Goal: Task Accomplishment & Management: Use online tool/utility

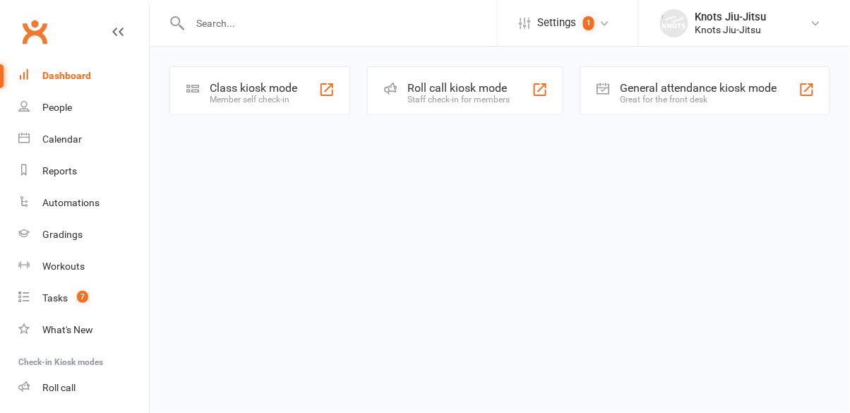
click at [267, 87] on div "Class kiosk mode" at bounding box center [254, 87] width 88 height 13
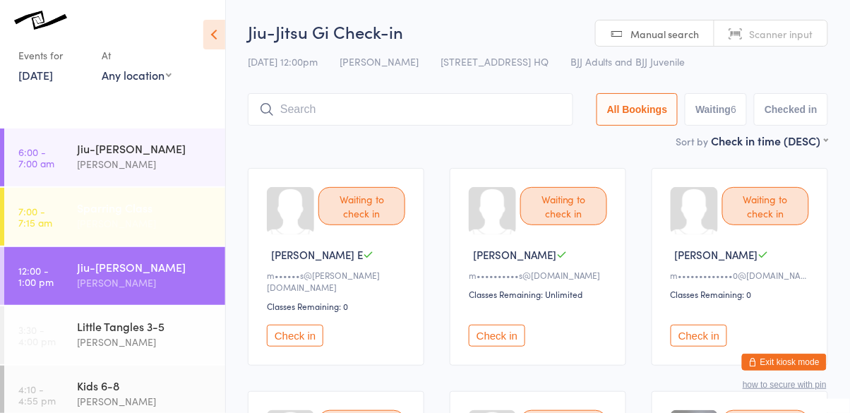
click at [62, 221] on link "7:00 - 7:15 am Sparring Class [PERSON_NAME]" at bounding box center [114, 217] width 221 height 58
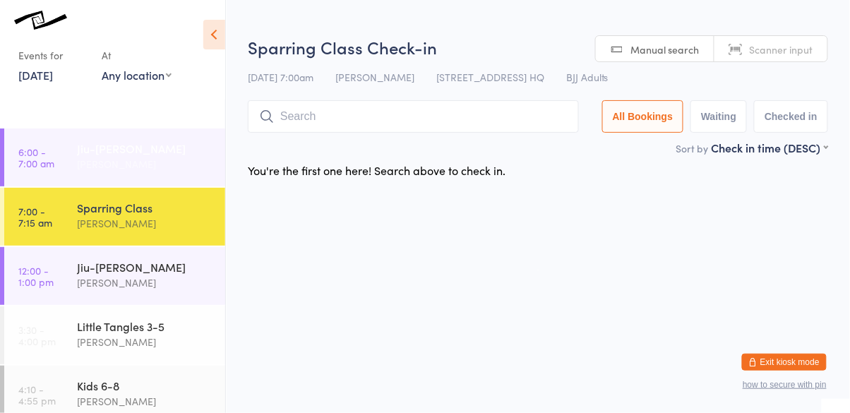
click at [79, 163] on div "[PERSON_NAME]" at bounding box center [145, 164] width 136 height 16
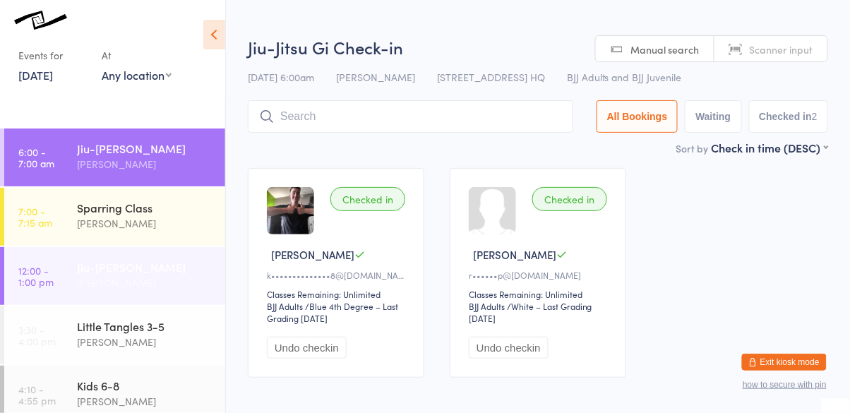
click at [76, 277] on link "12:00 - 1:00 pm Jiu-Jitsu Gi [PERSON_NAME]" at bounding box center [114, 276] width 221 height 58
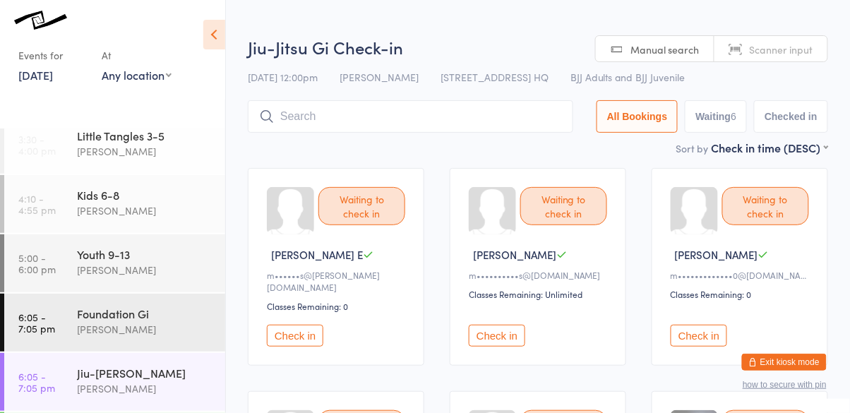
scroll to position [202, 0]
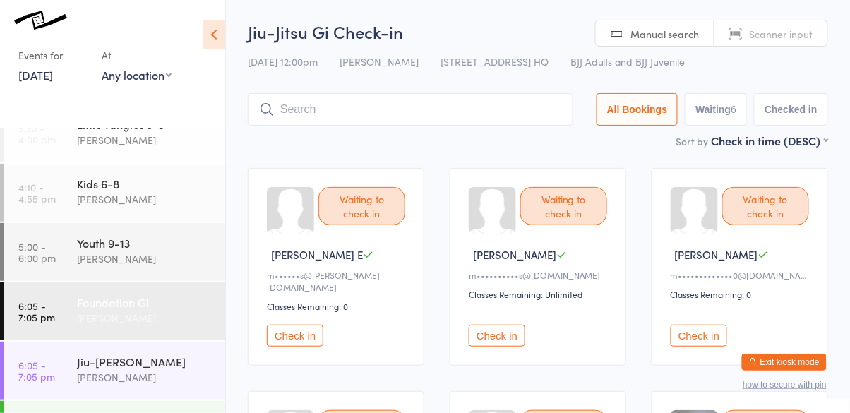
click at [73, 306] on link "6:05 - 7:05 pm Foundation [PERSON_NAME]" at bounding box center [114, 311] width 221 height 58
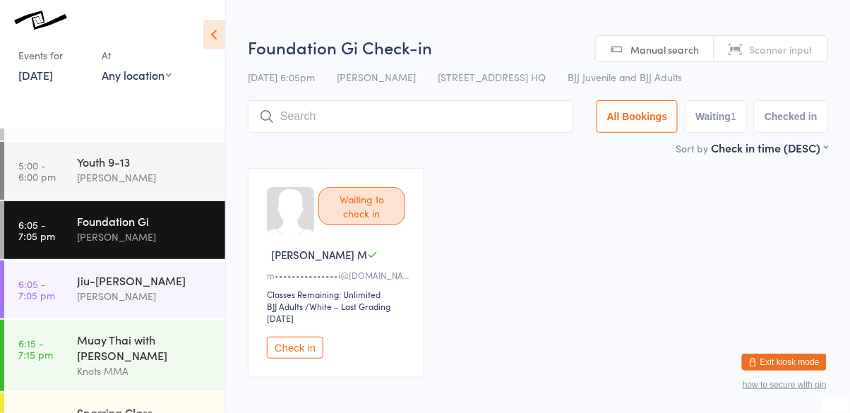
scroll to position [289, 0]
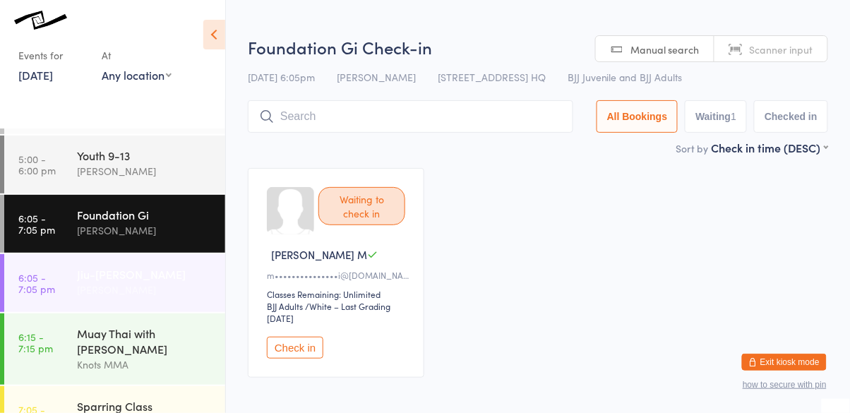
click at [68, 282] on link "6:05 - 7:05 pm Jiu-[PERSON_NAME]" at bounding box center [114, 283] width 221 height 58
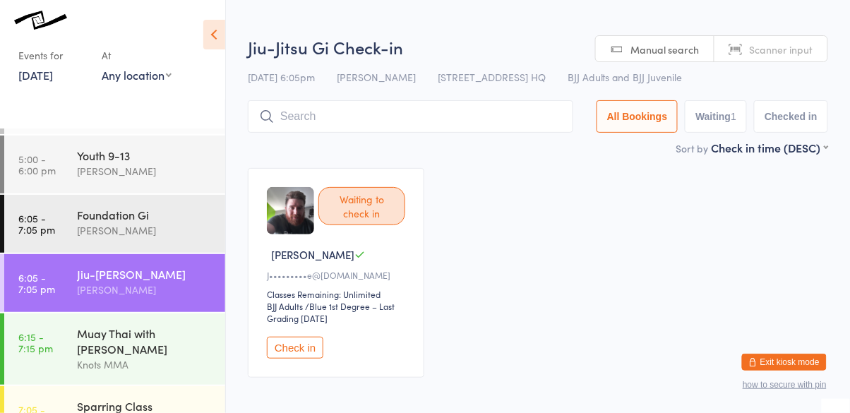
scroll to position [323, 0]
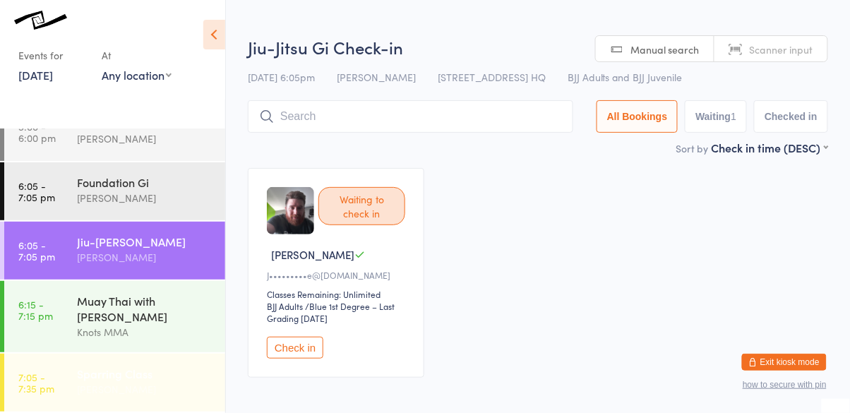
click at [66, 368] on link "7:05 - 7:35 pm Sparring Class [PERSON_NAME]" at bounding box center [114, 383] width 221 height 58
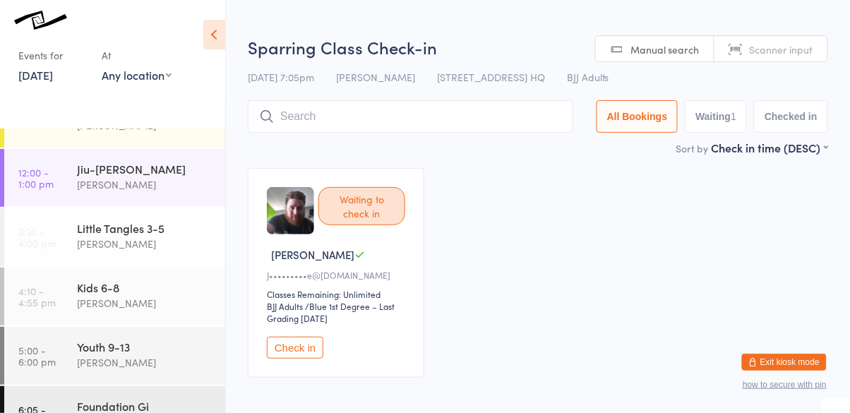
scroll to position [93, 0]
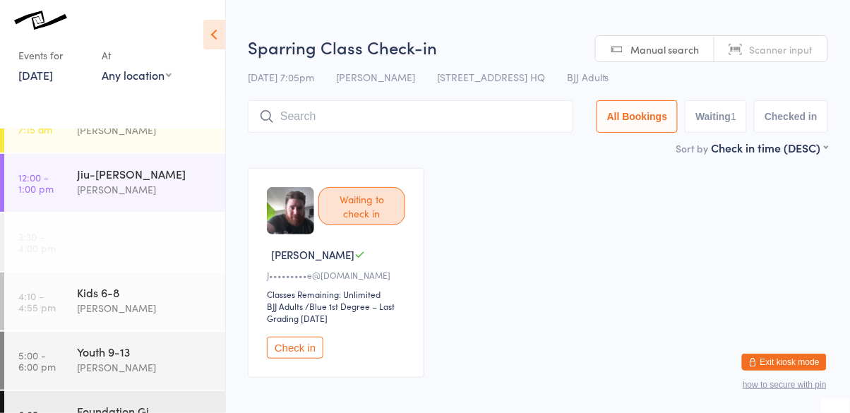
click at [71, 239] on link "3:30 - 4:00 pm Little Tangles 3-5 [PERSON_NAME]" at bounding box center [114, 242] width 221 height 58
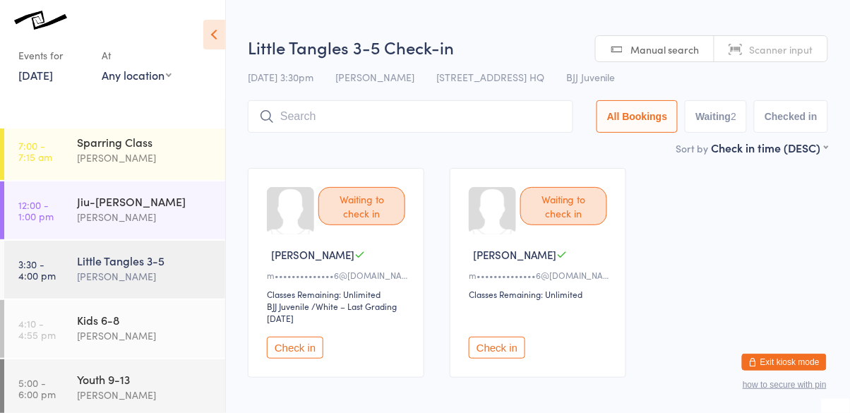
scroll to position [19, 0]
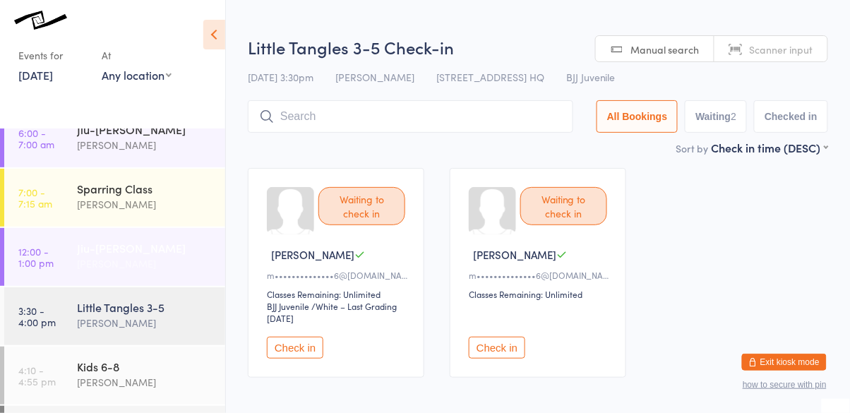
click at [76, 270] on link "12:00 - 1:00 pm Jiu-Jitsu Gi [PERSON_NAME]" at bounding box center [114, 257] width 221 height 58
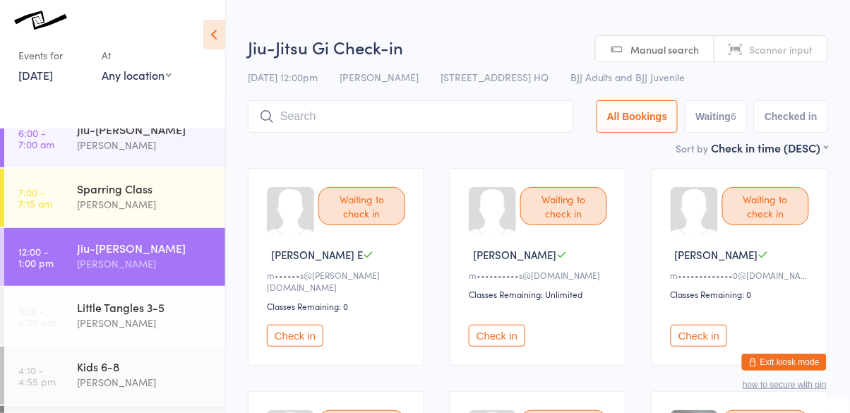
type input "\"
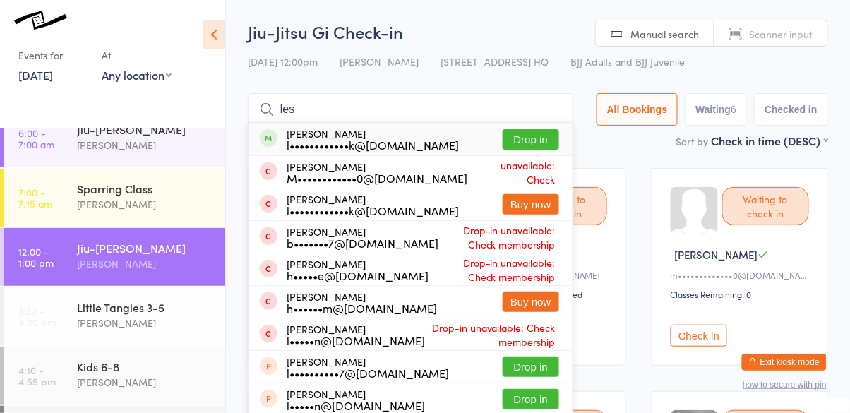
type input "les"
click at [531, 138] on button "Drop in" at bounding box center [531, 139] width 56 height 20
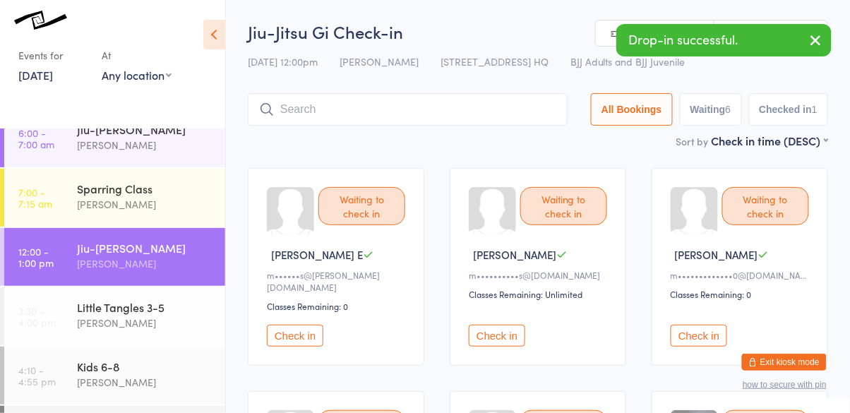
click at [282, 325] on button "Check in" at bounding box center [295, 336] width 56 height 22
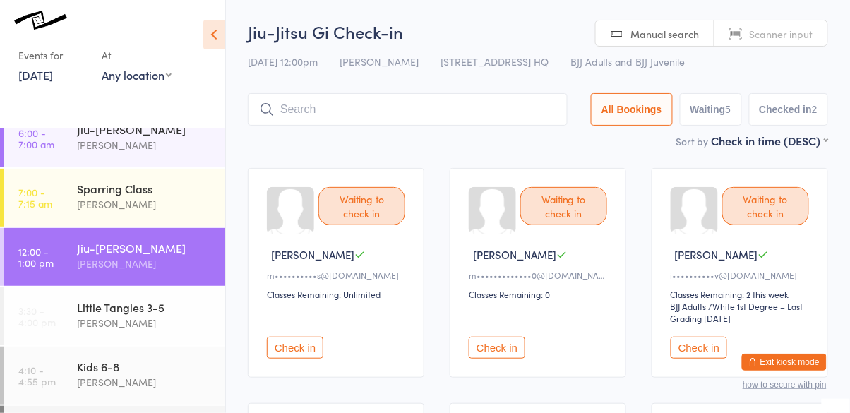
click at [291, 343] on button "Check in" at bounding box center [295, 348] width 56 height 22
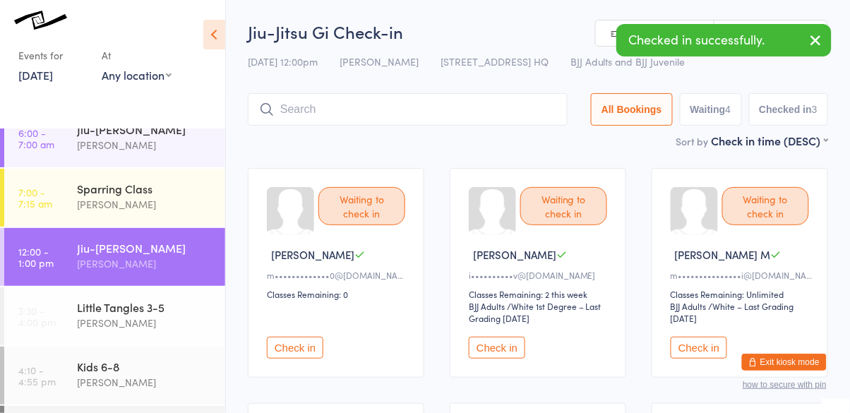
click at [290, 344] on button "Check in" at bounding box center [295, 348] width 56 height 22
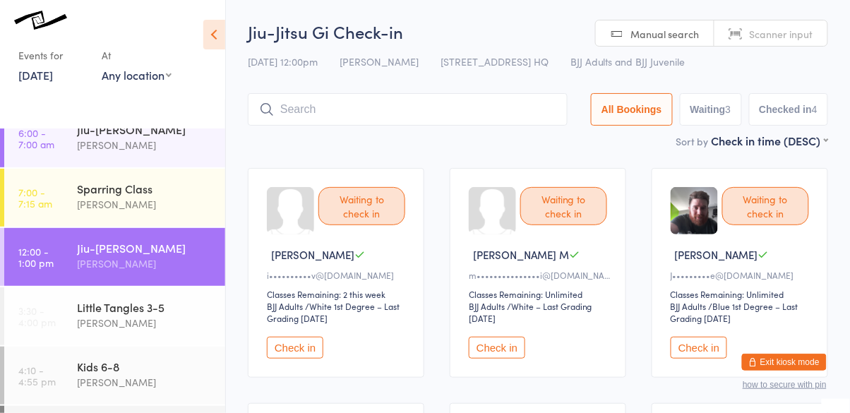
click at [680, 342] on button "Check in" at bounding box center [698, 348] width 56 height 22
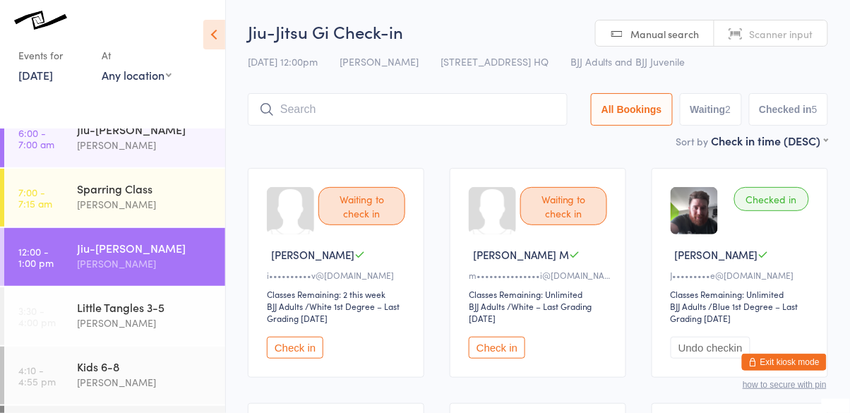
click at [304, 350] on button "Check in" at bounding box center [295, 348] width 56 height 22
